Goal: Transaction & Acquisition: Download file/media

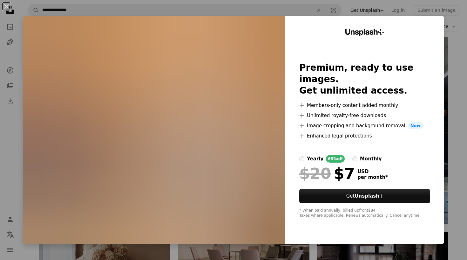
scroll to position [2863, 0]
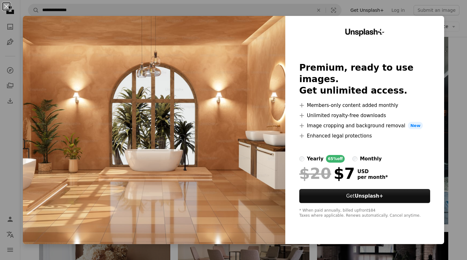
click at [467, 87] on div "An X shape Unsplash+ Premium, ready to use images. Get unlimited access. A plus…" at bounding box center [233, 130] width 467 height 260
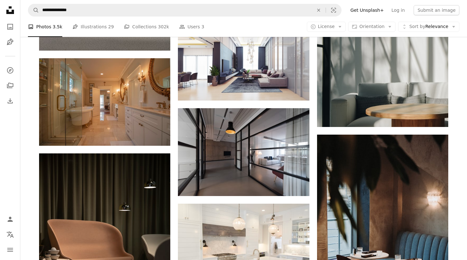
scroll to position [2535, 0]
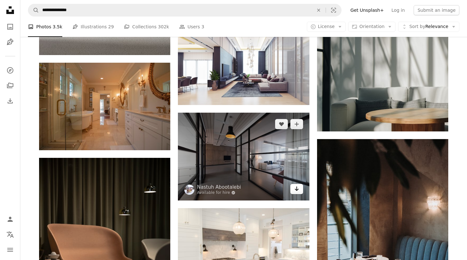
click at [299, 191] on link "Arrow pointing down" at bounding box center [296, 189] width 13 height 10
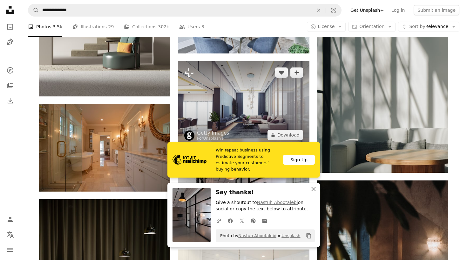
scroll to position [2493, 0]
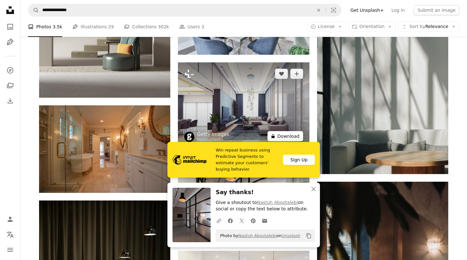
click at [285, 137] on button "A lock Download" at bounding box center [285, 136] width 36 height 10
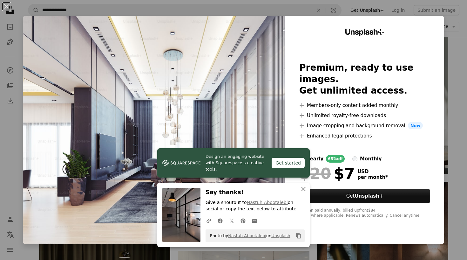
click at [457, 59] on div "An X shape Design an engaging website with Squarespace’s creative tools. Get st…" at bounding box center [233, 130] width 467 height 260
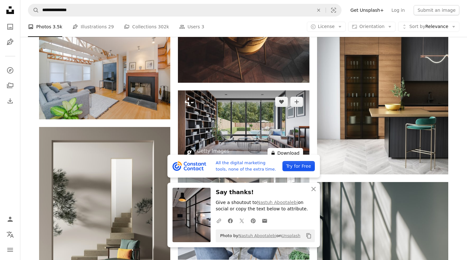
scroll to position [2286, 0]
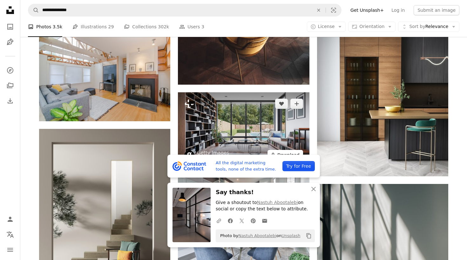
click at [287, 153] on button "A lock Download" at bounding box center [285, 155] width 36 height 10
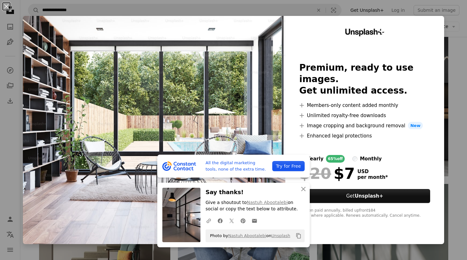
click at [467, 73] on div "An X shape All the digital marketing tools, none of the extra time. Try for Fre…" at bounding box center [233, 130] width 467 height 260
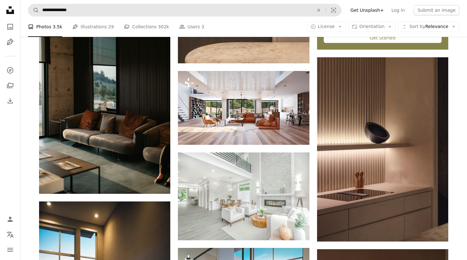
scroll to position [266, 0]
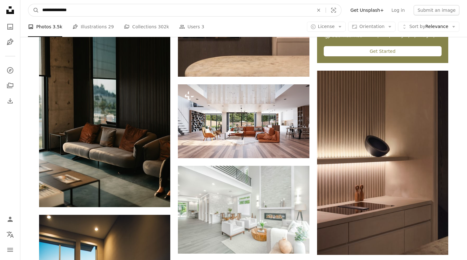
drag, startPoint x: 152, startPoint y: 11, endPoint x: 0, endPoint y: 11, distance: 152.5
type input "**********"
click at [34, 10] on button "A magnifying glass" at bounding box center [33, 10] width 11 height 12
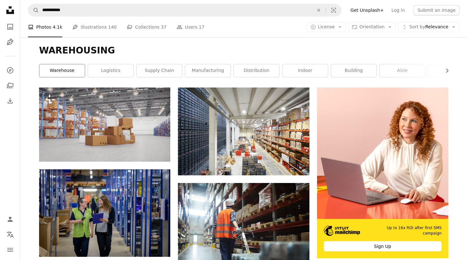
scroll to position [84, 0]
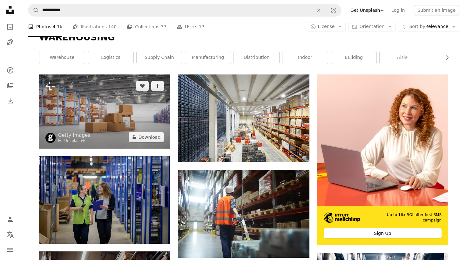
click at [131, 113] on img at bounding box center [104, 111] width 131 height 74
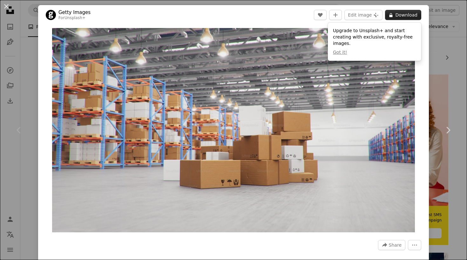
click at [401, 16] on button "A lock Download" at bounding box center [403, 15] width 36 height 10
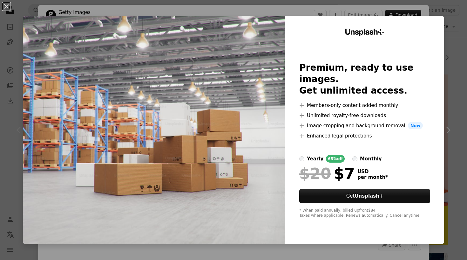
click at [467, 68] on div "An X shape Unsplash+ Premium, ready to use images. Get unlimited access. A plus…" at bounding box center [233, 130] width 467 height 260
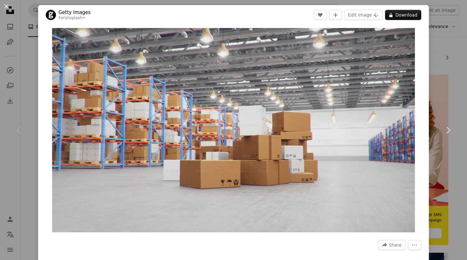
click at [453, 71] on div "An X shape Chevron left Chevron right Getty Images For Unsplash+ A heart A plus…" at bounding box center [233, 130] width 467 height 260
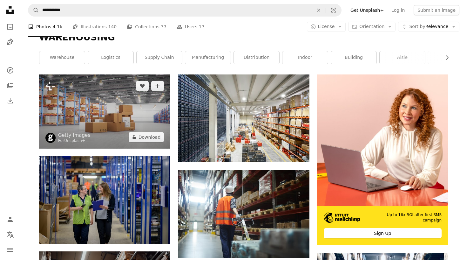
click at [154, 116] on img at bounding box center [104, 111] width 131 height 74
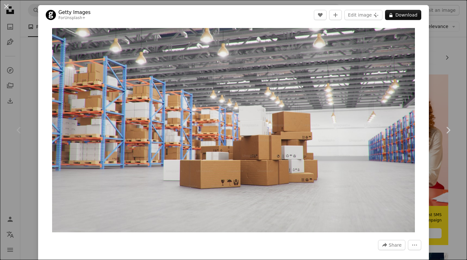
click at [462, 165] on div "An X shape Chevron left Chevron right Getty Images For Unsplash+ A heart A plus…" at bounding box center [233, 130] width 467 height 260
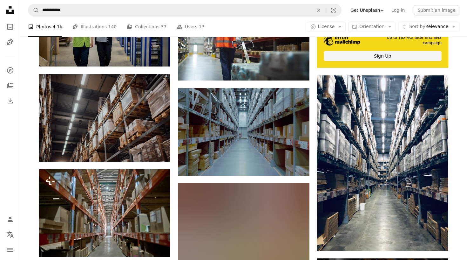
scroll to position [268, 0]
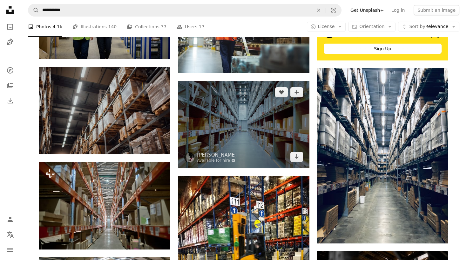
click at [276, 139] on img at bounding box center [243, 124] width 131 height 87
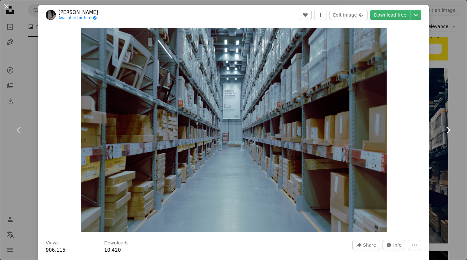
click at [454, 132] on link "Chevron right" at bounding box center [448, 129] width 38 height 61
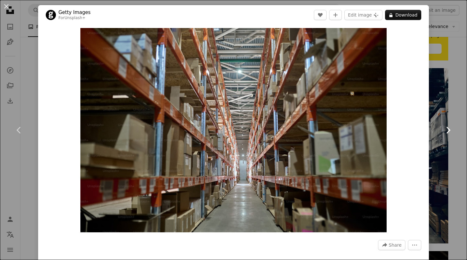
click at [466, 102] on link "Chevron right" at bounding box center [448, 129] width 38 height 61
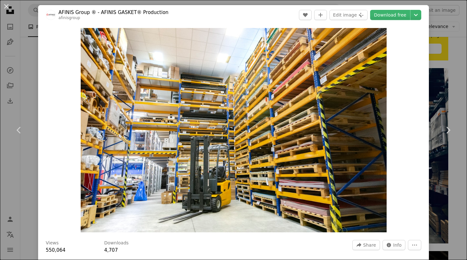
click at [464, 74] on div "An X shape Chevron left Chevron right AFINIS Group ® - AFINIS GASKET® Productio…" at bounding box center [233, 130] width 467 height 260
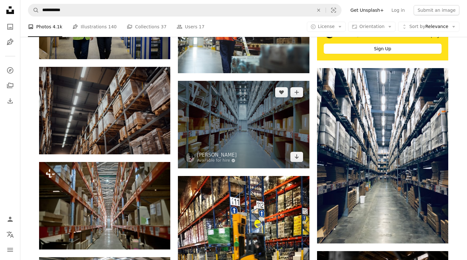
click at [225, 108] on img at bounding box center [243, 124] width 131 height 87
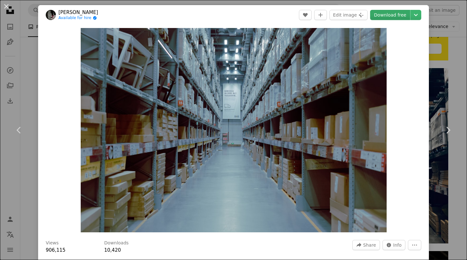
click at [390, 17] on link "Download free" at bounding box center [390, 15] width 40 height 10
